Goal: Communication & Community: Answer question/provide support

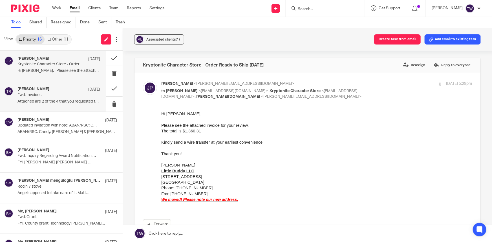
scroll to position [102, 0]
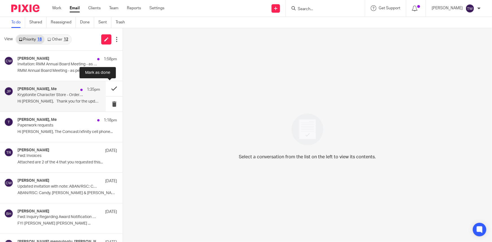
click at [111, 87] on button at bounding box center [114, 88] width 17 height 15
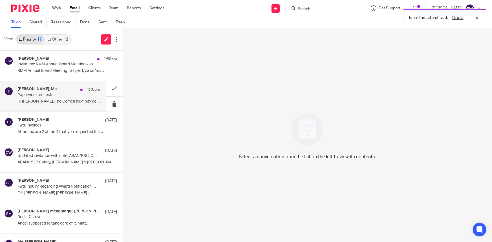
click at [39, 96] on p "Paperwork requests" at bounding box center [50, 95] width 66 height 5
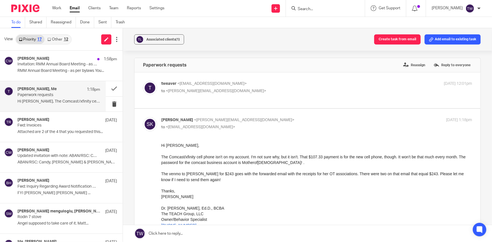
click at [256, 97] on div "tweaver <[EMAIL_ADDRESS][DOMAIN_NAME]> to <[PERSON_NAME][EMAIL_ADDRESS][DOMAIN_…" at bounding box center [307, 90] width 329 height 19
click at [265, 93] on p "to <[PERSON_NAME][EMAIL_ADDRESS][DOMAIN_NAME]>" at bounding box center [264, 91] width 207 height 6
checkbox input "true"
